Goal: Task Accomplishment & Management: Manage account settings

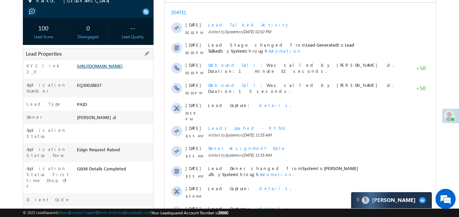
scroll to position [104, 0]
click at [106, 69] on link "https://angelbroking1-pk3em7sa.customui-test.leadsquared.com?leadId=ef031fce-22…" at bounding box center [100, 66] width 46 height 6
click at [123, 69] on link "https://angelbroking1-pk3em7sa.customui-test.leadsquared.com?leadId=ef031fce-22…" at bounding box center [100, 66] width 46 height 6
click at [92, 69] on link "https://angelbroking1-pk3em7sa.customui-test.leadsquared.com?leadId=ef031fce-22…" at bounding box center [100, 66] width 46 height 6
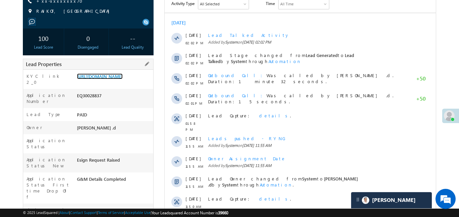
scroll to position [93, 0]
click at [123, 80] on link "https://angelbroking1-pk3em7sa.customui-test.leadsquared.com?leadId=ef031fce-22…" at bounding box center [100, 77] width 46 height 6
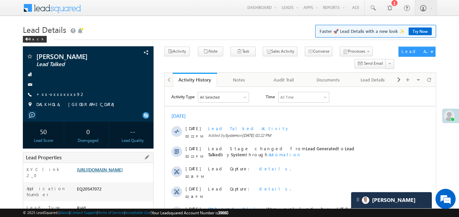
click at [109, 173] on link "[URL][DOMAIN_NAME]" at bounding box center [100, 170] width 46 height 6
click at [123, 168] on link "https://angelbroking1-pk3em7sa.customui-test.leadsquared.com?leadId=fd6f02a3-c5…" at bounding box center [100, 170] width 46 height 6
click at [98, 170] on link "https://angelbroking1-pk3em7sa.customui-test.leadsquared.com?leadId=fd6f02a3-c5…" at bounding box center [100, 170] width 46 height 6
click at [113, 173] on link "https://angelbroking1-pk3em7sa.customui-test.leadsquared.com?leadId=fd6f02a3-c5…" at bounding box center [100, 170] width 46 height 6
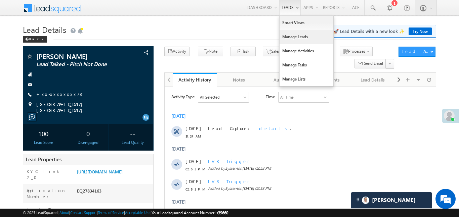
click at [301, 39] on link "Manage Leads" at bounding box center [306, 37] width 54 height 14
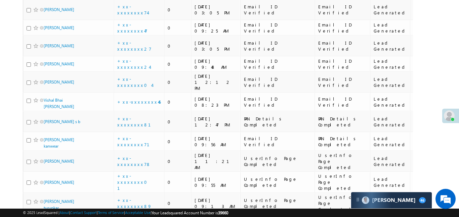
scroll to position [174, 0]
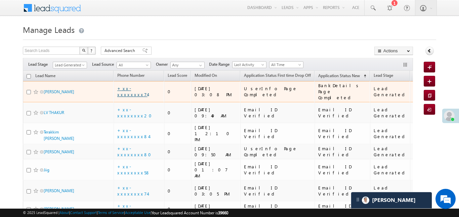
click at [142, 87] on link "+xx-xxxxxxxx74" at bounding box center [132, 92] width 30 height 12
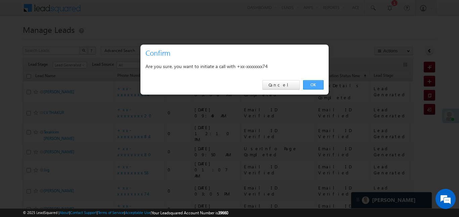
click at [319, 87] on link "OK" at bounding box center [313, 84] width 20 height 9
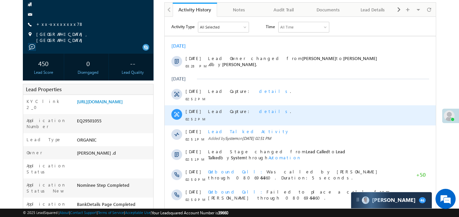
scroll to position [81, 0]
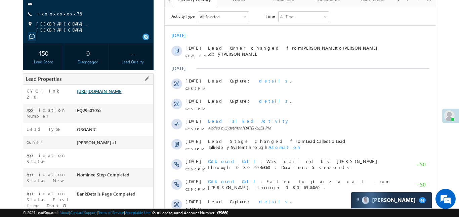
click at [123, 93] on link "[URL][DOMAIN_NAME]" at bounding box center [100, 91] width 46 height 6
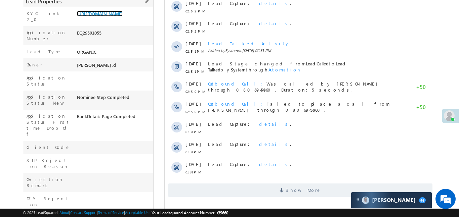
scroll to position [158, 0]
click at [123, 16] on link "[URL][DOMAIN_NAME]" at bounding box center [100, 13] width 46 height 6
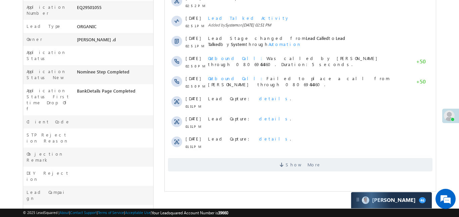
scroll to position [198, 0]
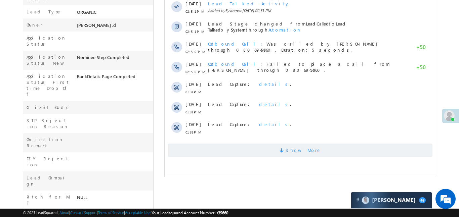
click at [254, 148] on span "Show More" at bounding box center [300, 150] width 264 height 13
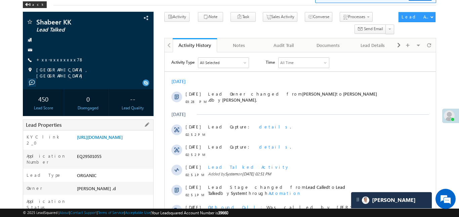
scroll to position [0, 0]
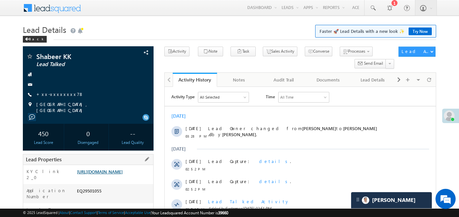
click at [123, 175] on link "https://angelbroking1-pk3em7sa.customui-test.leadsquared.com?leadId=28cc2138-b7…" at bounding box center [100, 172] width 46 height 6
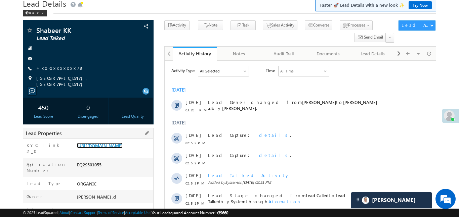
scroll to position [25, 0]
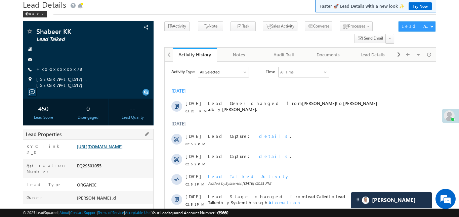
click at [122, 148] on link "https://angelbroking1-pk3em7sa.customui-test.leadsquared.com?leadId=28cc2138-b7…" at bounding box center [100, 147] width 46 height 6
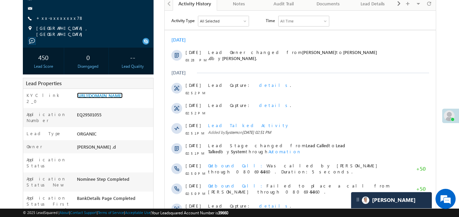
scroll to position [177, 0]
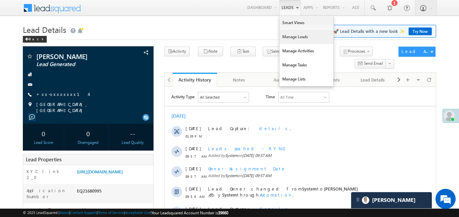
click at [290, 41] on link "Manage Leads" at bounding box center [306, 37] width 54 height 14
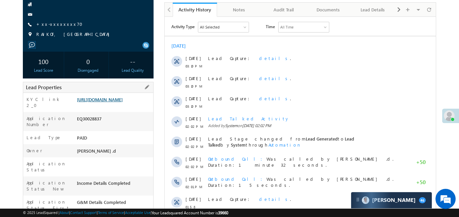
scroll to position [71, 0]
click at [117, 102] on link "https://angelbroking1-pk3em7sa.customui-test.leadsquared.com?leadId=ef031fce-22…" at bounding box center [100, 99] width 46 height 6
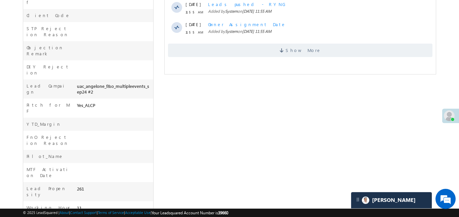
scroll to position [289, 0]
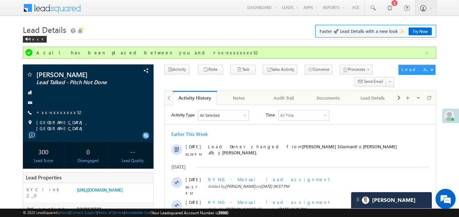
click at [0, 0] on link "Reports Home" at bounding box center [0, 0] width 0 height 0
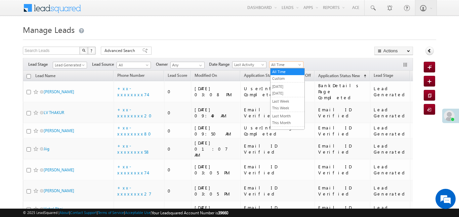
click at [284, 62] on span "All Time" at bounding box center [285, 65] width 32 height 6
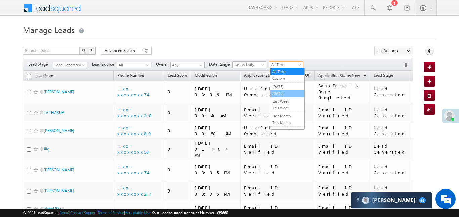
click at [285, 95] on link "[DATE]" at bounding box center [287, 93] width 34 height 6
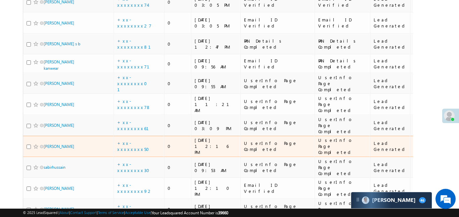
scroll to position [45, 0]
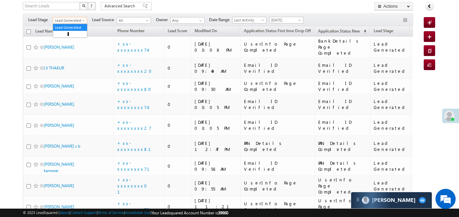
click at [67, 24] on body "Menu Aakansha .d Aakan sha.D @ange lbrok ing.c om" at bounding box center [229, 167] width 459 height 425
click at [70, 21] on span "Lead Generated" at bounding box center [69, 20] width 32 height 6
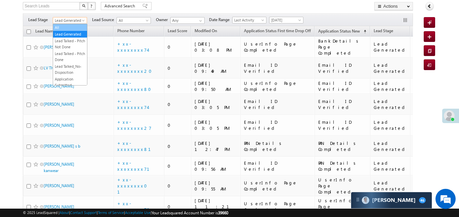
click at [75, 29] on link "All" at bounding box center [70, 28] width 34 height 6
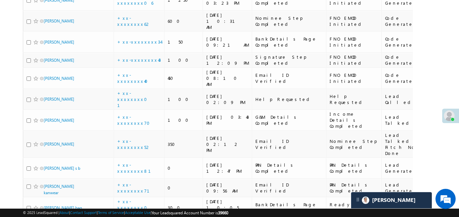
scroll to position [673, 0]
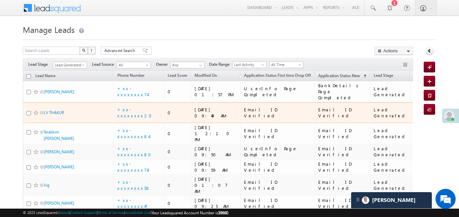
click at [141, 107] on td "+xx-xxxxxxxx20" at bounding box center [138, 112] width 50 height 21
click at [134, 107] on link "+xx-xxxxxxxx20" at bounding box center [136, 113] width 39 height 12
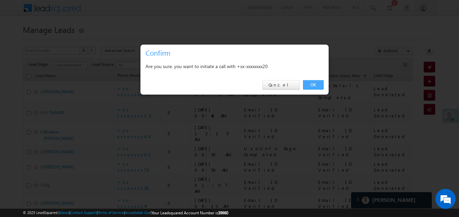
click at [313, 85] on link "OK" at bounding box center [313, 84] width 20 height 9
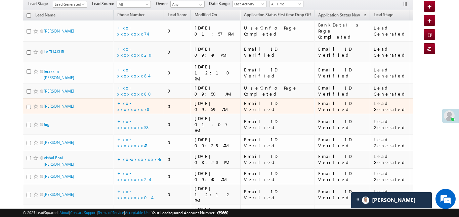
scroll to position [79, 0]
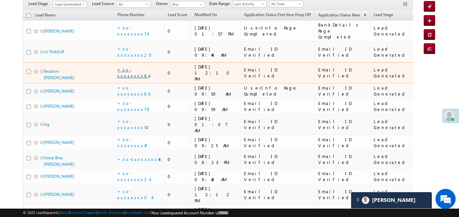
click at [129, 67] on link "+xx-xxxxxxxx84" at bounding box center [133, 73] width 32 height 12
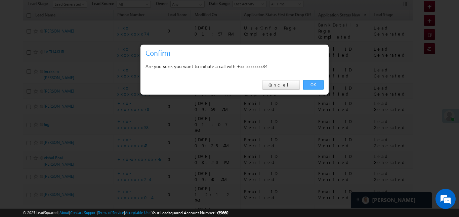
click at [315, 86] on link "OK" at bounding box center [313, 84] width 20 height 9
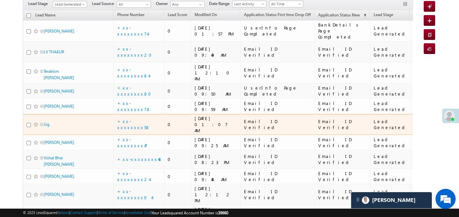
scroll to position [86, 0]
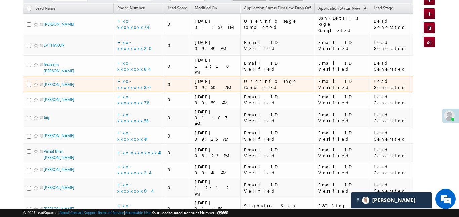
click at [139, 78] on div "+xx-xxxxxxxx80" at bounding box center [139, 84] width 44 height 12
click at [133, 78] on link "+xx-xxxxxxxx80" at bounding box center [136, 84] width 38 height 12
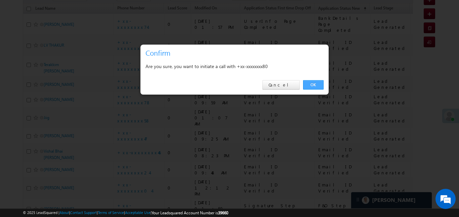
click at [311, 85] on link "OK" at bounding box center [313, 84] width 20 height 9
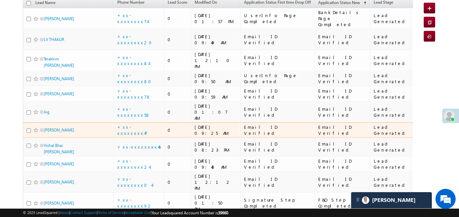
scroll to position [93, 0]
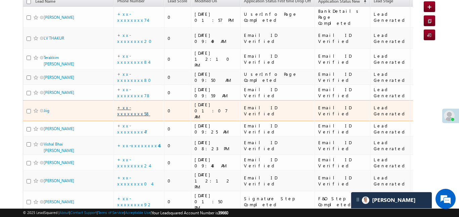
click at [135, 105] on link "+xx-xxxxxxxx58" at bounding box center [133, 111] width 33 height 12
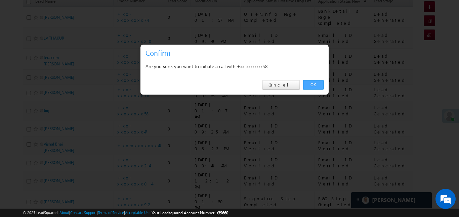
click at [319, 84] on link "OK" at bounding box center [313, 84] width 20 height 9
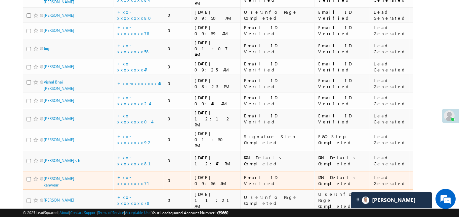
scroll to position [244, 0]
